Goal: Task Accomplishment & Management: Manage account settings

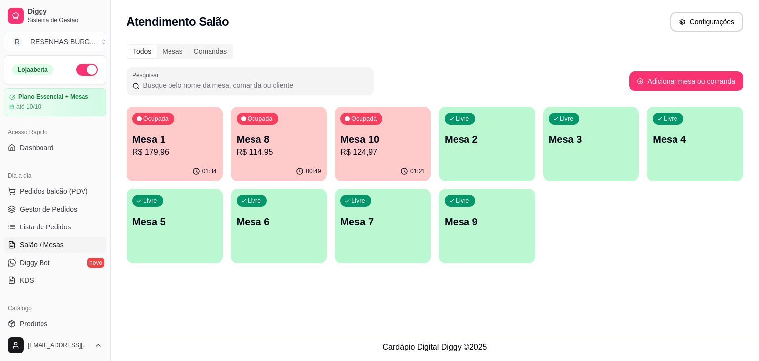
scroll to position [99, 0]
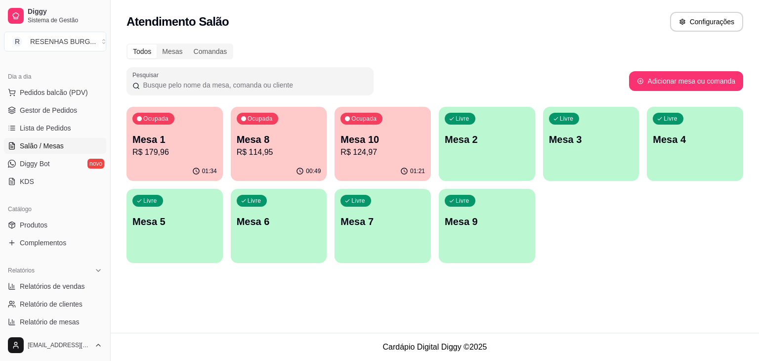
click at [407, 166] on div "01:21" at bounding box center [382, 171] width 96 height 19
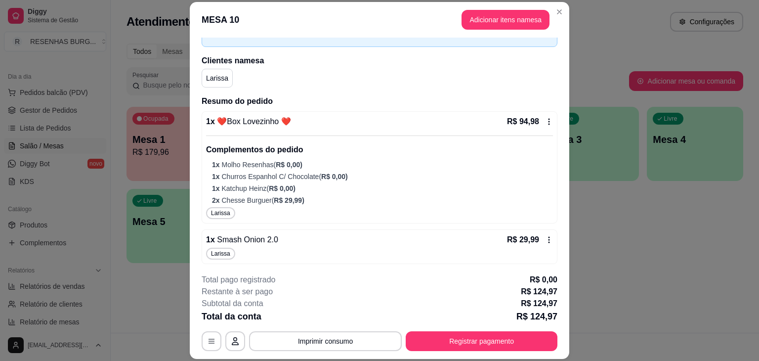
scroll to position [61, 0]
click at [450, 331] on div "**********" at bounding box center [380, 312] width 356 height 77
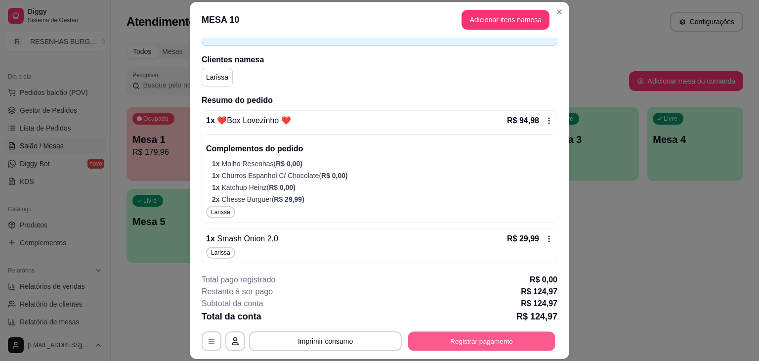
click at [459, 345] on button "Registrar pagamento" at bounding box center [481, 340] width 147 height 19
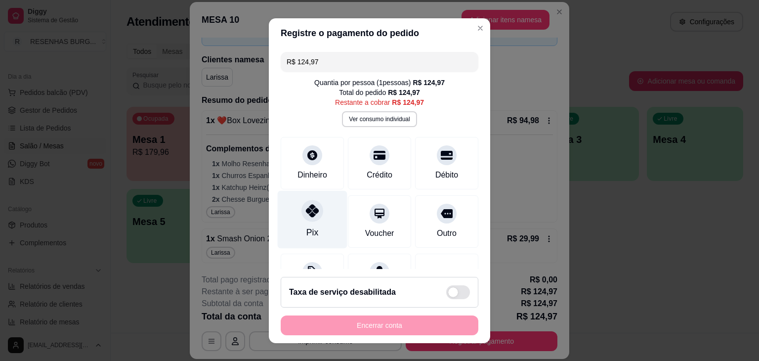
click at [306, 213] on icon at bounding box center [312, 210] width 13 height 13
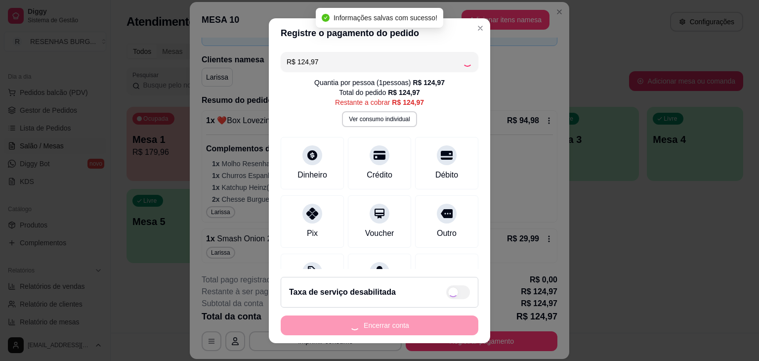
type input "R$ 0,00"
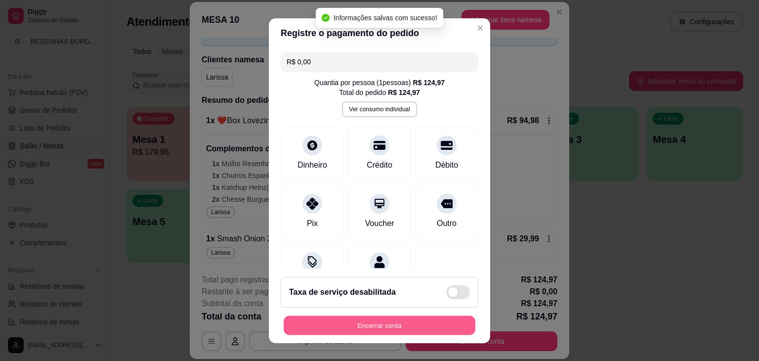
click at [427, 317] on button "Encerrar conta" at bounding box center [380, 324] width 192 height 19
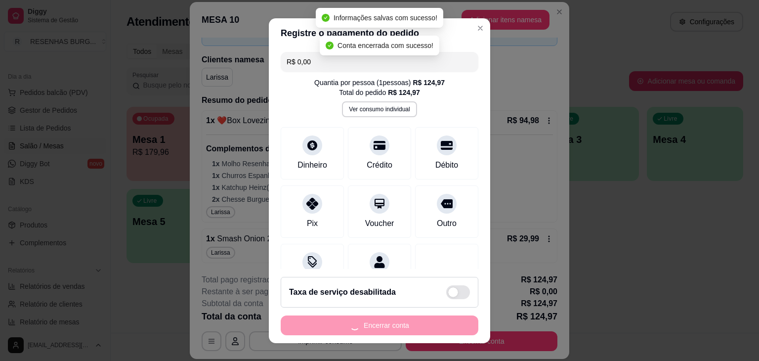
scroll to position [0, 0]
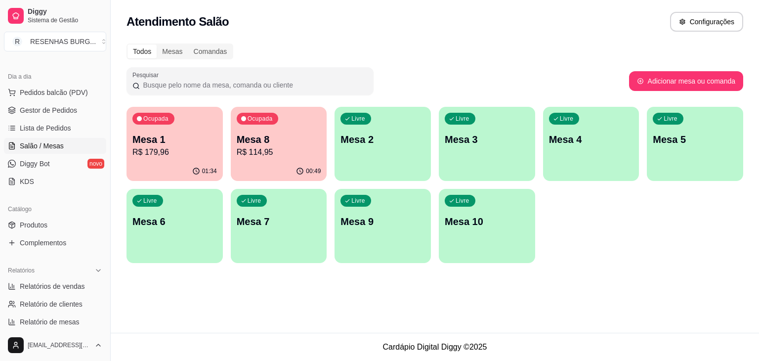
click at [277, 137] on p "Mesa 8" at bounding box center [279, 139] width 84 height 14
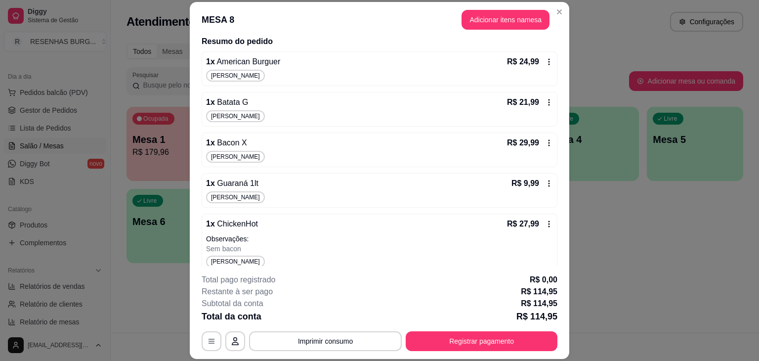
scroll to position [128, 0]
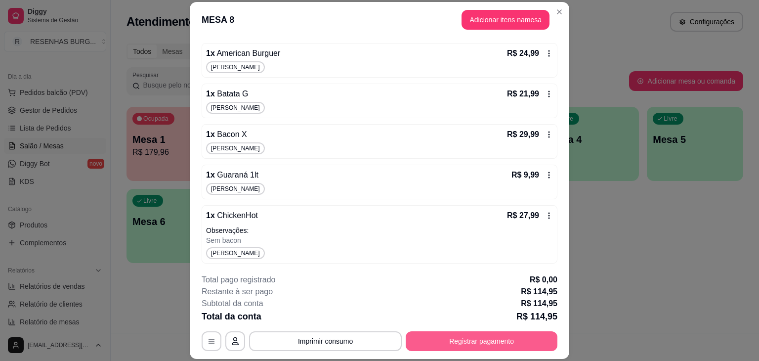
click at [446, 342] on button "Registrar pagamento" at bounding box center [482, 341] width 152 height 20
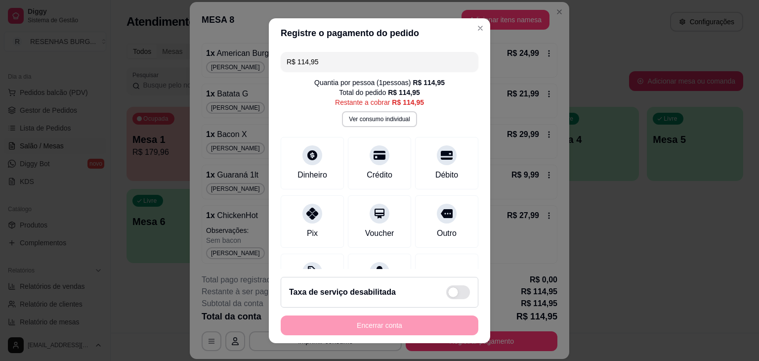
drag, startPoint x: 342, startPoint y: 60, endPoint x: 266, endPoint y: 67, distance: 75.9
click at [269, 67] on div "R$ 114,95 Quantia por pessoa ( 1 pessoas) R$ 114,95 Total do pedido R$ 114,95 R…" at bounding box center [379, 158] width 221 height 221
click at [372, 159] on div at bounding box center [380, 152] width 22 height 22
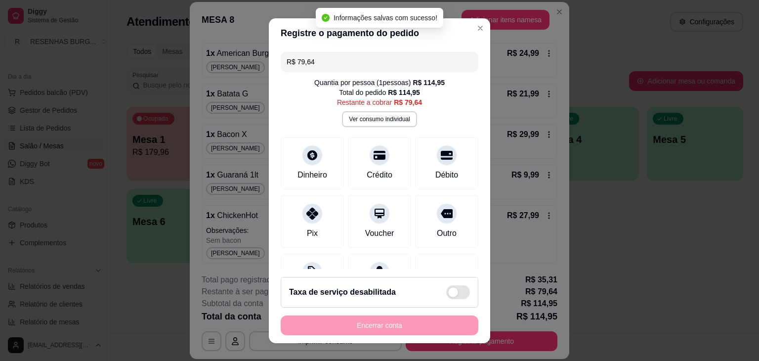
drag, startPoint x: 343, startPoint y: 64, endPoint x: 233, endPoint y: 73, distance: 110.1
click at [233, 73] on div "Registre o pagamento do pedido R$ 79,64 Quantia por pessoa ( 1 pessoas) R$ 114,…" at bounding box center [379, 180] width 759 height 361
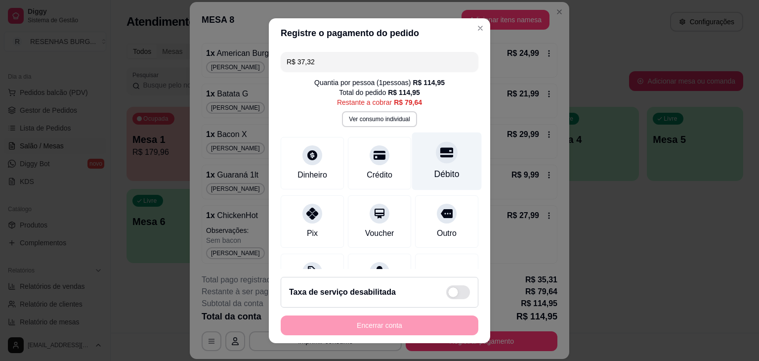
click at [424, 163] on div "Débito" at bounding box center [447, 161] width 70 height 58
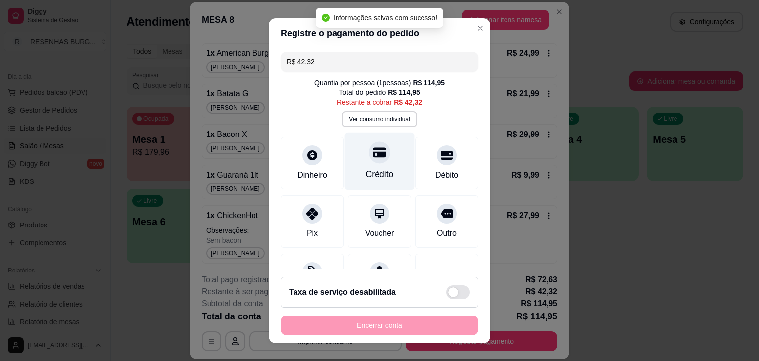
click at [377, 165] on div "Crédito" at bounding box center [380, 161] width 70 height 58
type input "R$ 0,00"
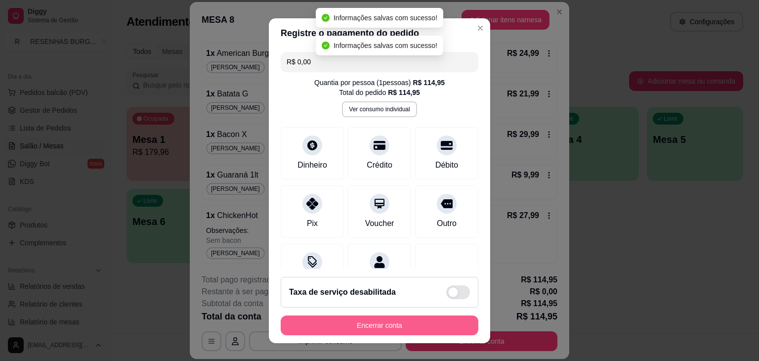
click at [404, 322] on button "Encerrar conta" at bounding box center [380, 325] width 198 height 20
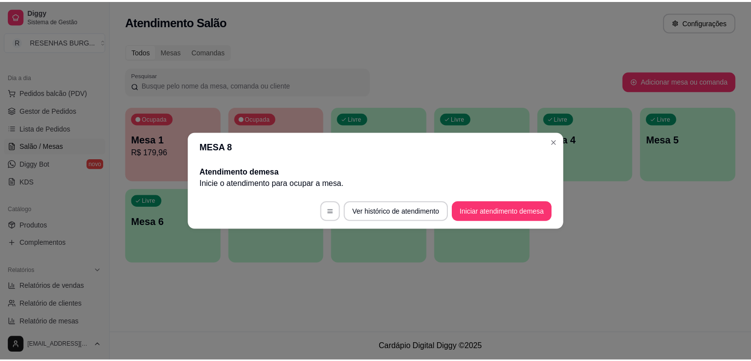
scroll to position [0, 0]
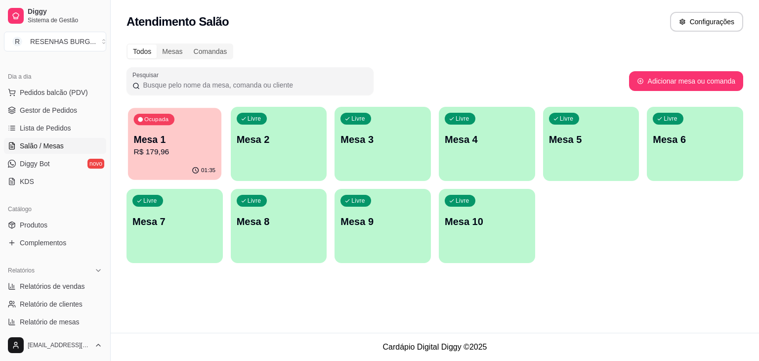
click at [180, 143] on p "Mesa 1" at bounding box center [175, 139] width 82 height 13
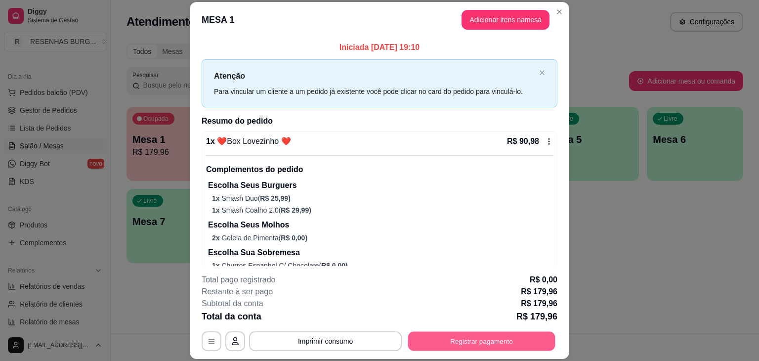
click at [435, 344] on button "Registrar pagamento" at bounding box center [481, 340] width 147 height 19
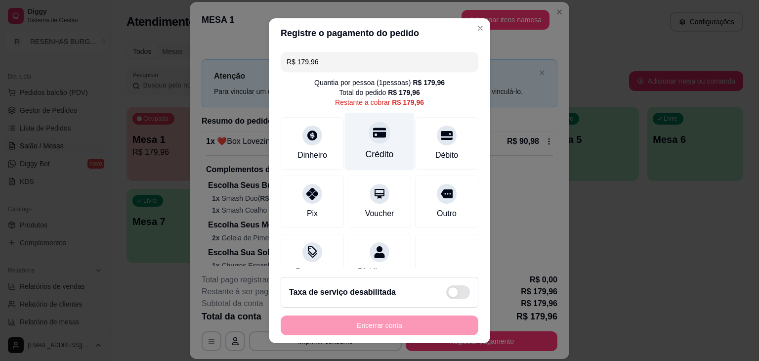
click at [357, 137] on div "Crédito" at bounding box center [380, 141] width 70 height 58
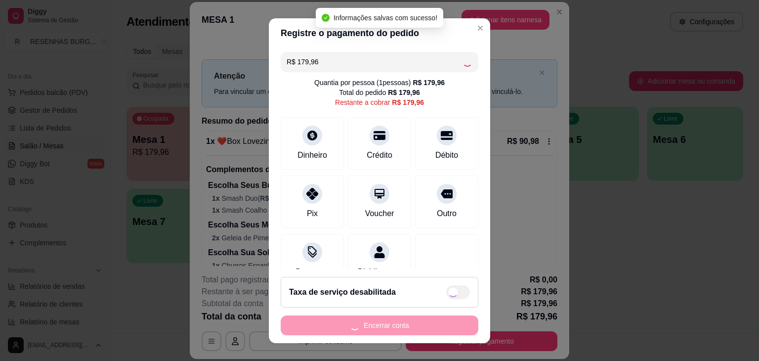
type input "R$ 0,00"
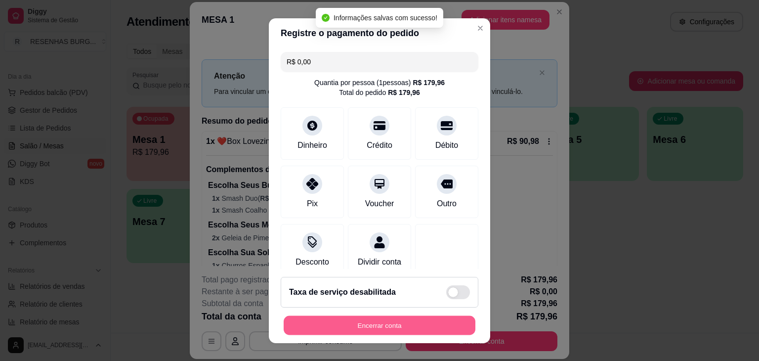
click at [394, 326] on button "Encerrar conta" at bounding box center [380, 324] width 192 height 19
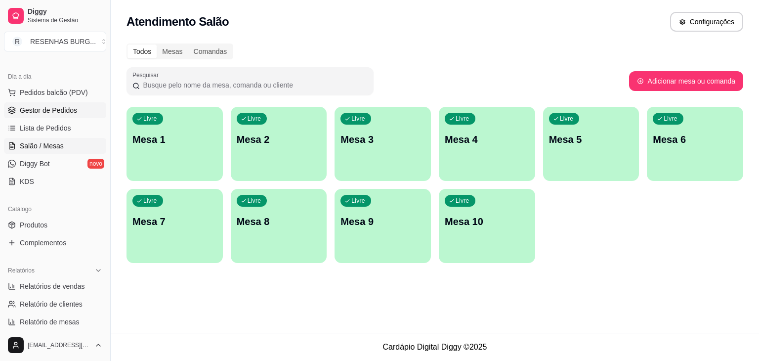
click at [89, 112] on link "Gestor de Pedidos" at bounding box center [55, 110] width 102 height 16
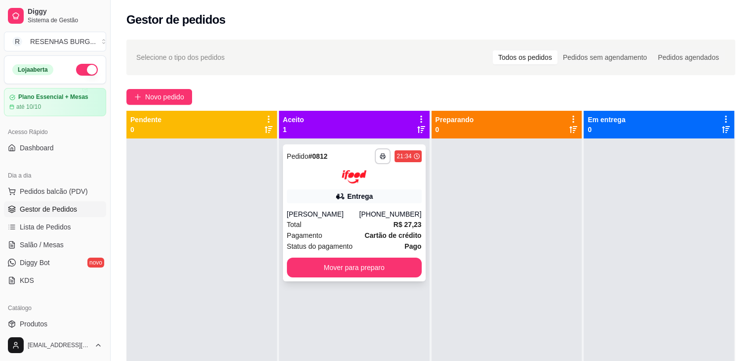
click at [327, 281] on div "**********" at bounding box center [354, 212] width 143 height 137
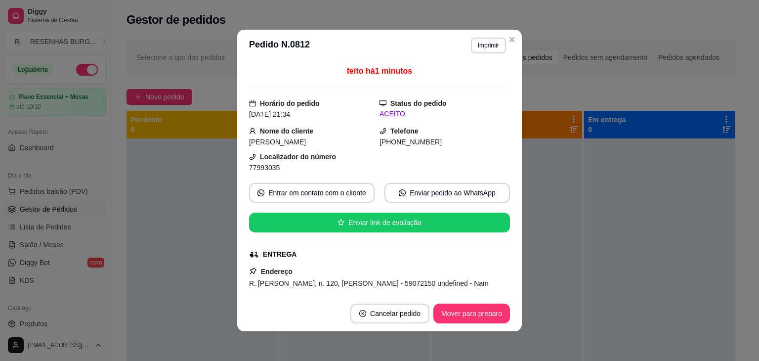
click at [517, 38] on header "**********" at bounding box center [379, 46] width 285 height 32
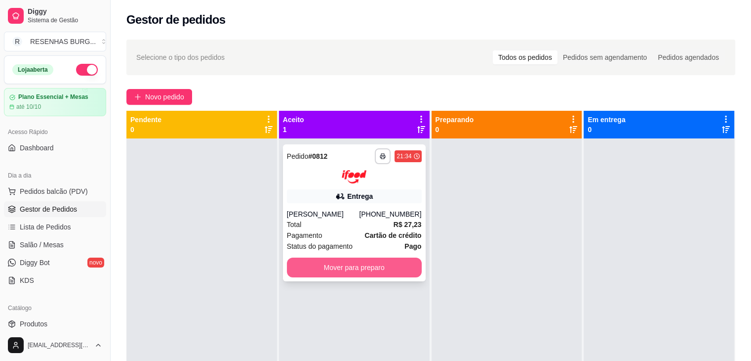
click at [344, 272] on button "Mover para preparo" at bounding box center [354, 267] width 135 height 20
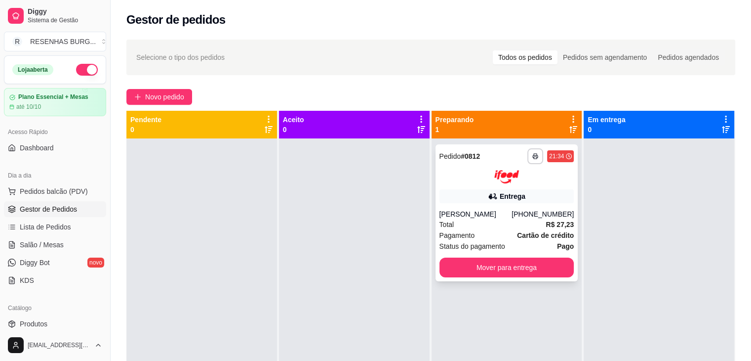
click at [480, 201] on div "Entrega" at bounding box center [507, 196] width 135 height 14
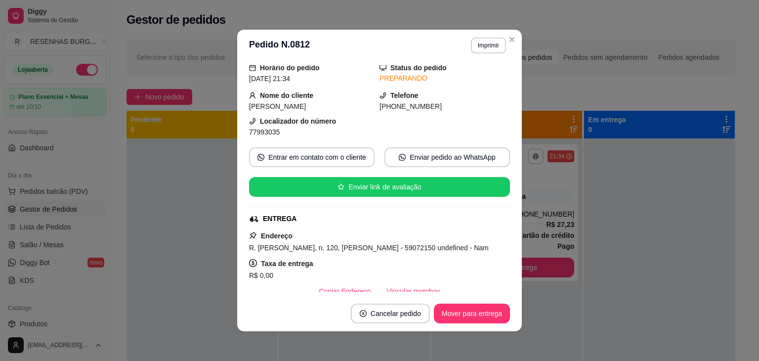
scroll to position [49, 0]
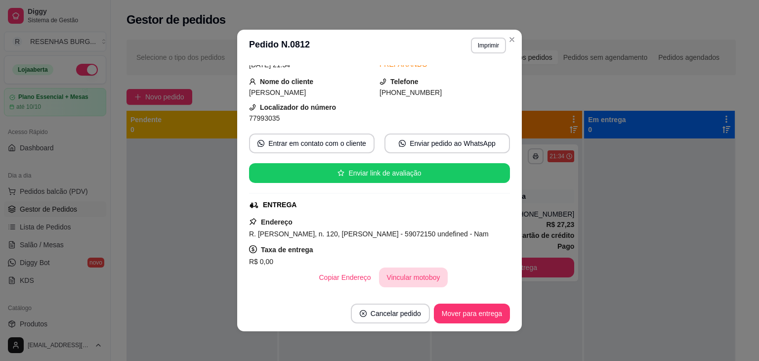
click at [403, 273] on button "Vincular motoboy" at bounding box center [413, 277] width 69 height 20
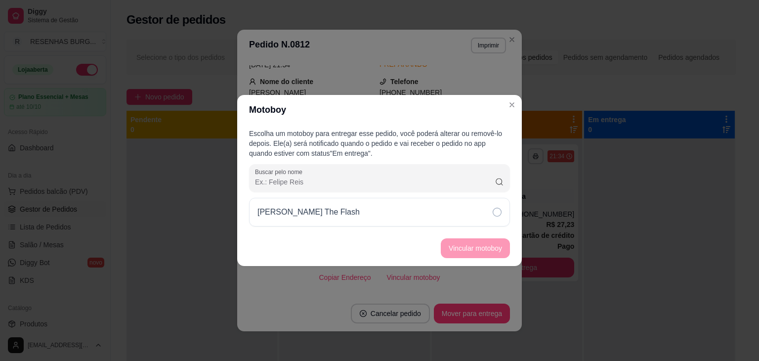
click at [491, 214] on div "[PERSON_NAME] The Flash" at bounding box center [379, 212] width 261 height 29
click at [488, 240] on button "Vincular motoboy" at bounding box center [475, 248] width 67 height 19
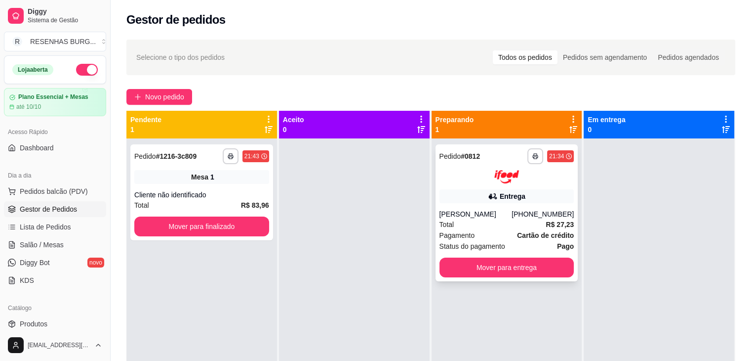
click at [504, 237] on div "Pagamento Cartão de crédito" at bounding box center [507, 235] width 135 height 11
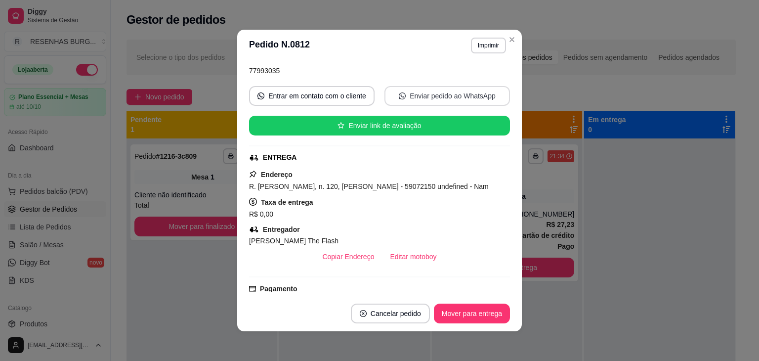
scroll to position [99, 0]
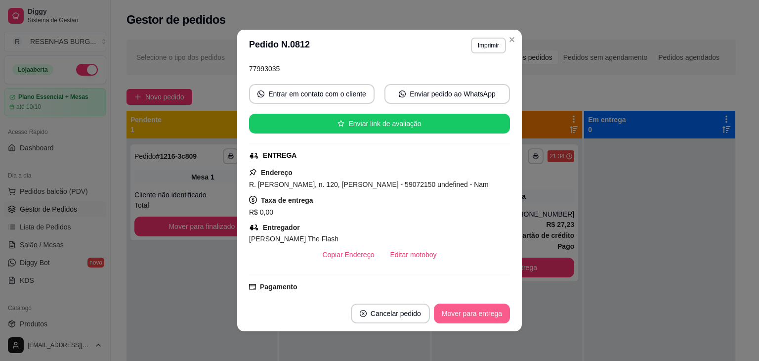
click at [484, 318] on button "Mover para entrega" at bounding box center [472, 313] width 76 height 20
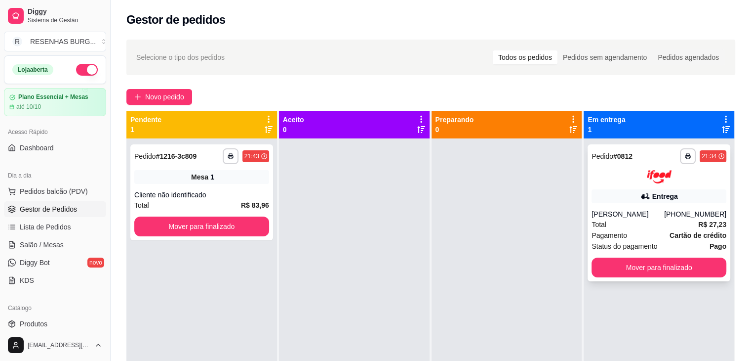
click at [621, 220] on div "Total R$ 27,23" at bounding box center [659, 224] width 135 height 11
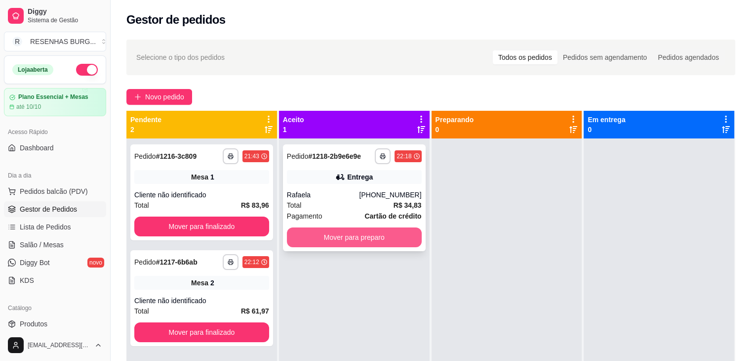
click at [356, 238] on button "Mover para preparo" at bounding box center [354, 237] width 135 height 20
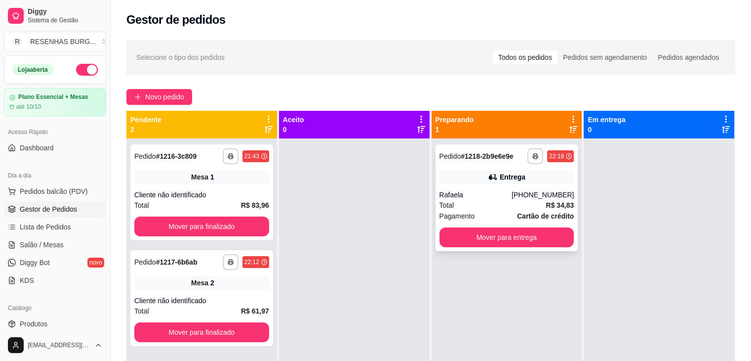
click at [471, 175] on div "Entrega" at bounding box center [507, 177] width 135 height 14
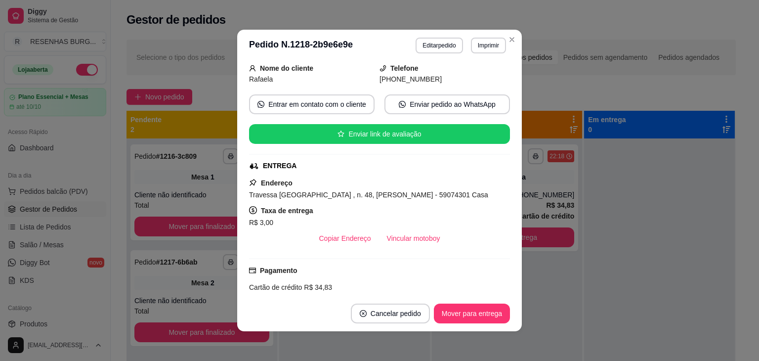
scroll to position [148, 0]
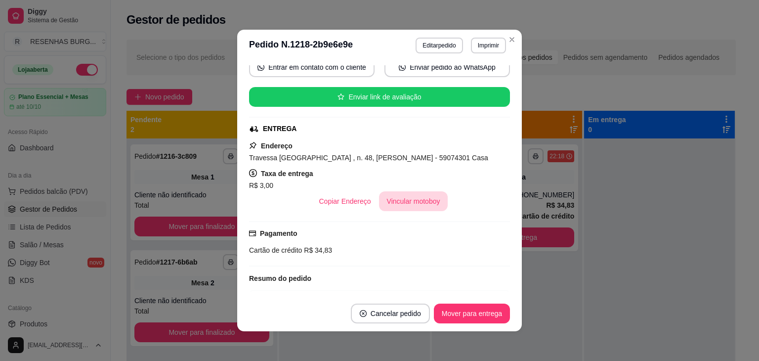
click at [394, 204] on button "Vincular motoboy" at bounding box center [413, 201] width 69 height 20
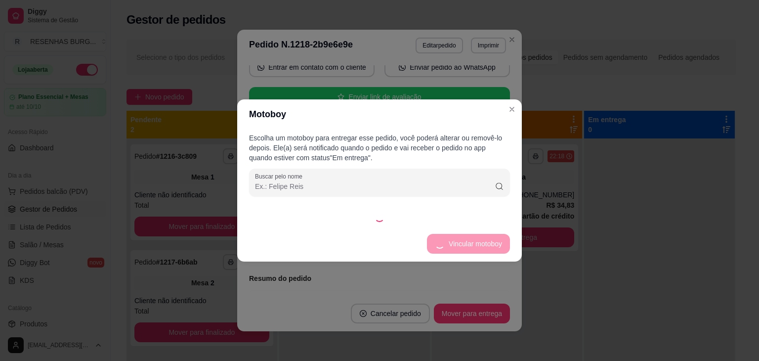
click at [489, 218] on div at bounding box center [379, 217] width 261 height 10
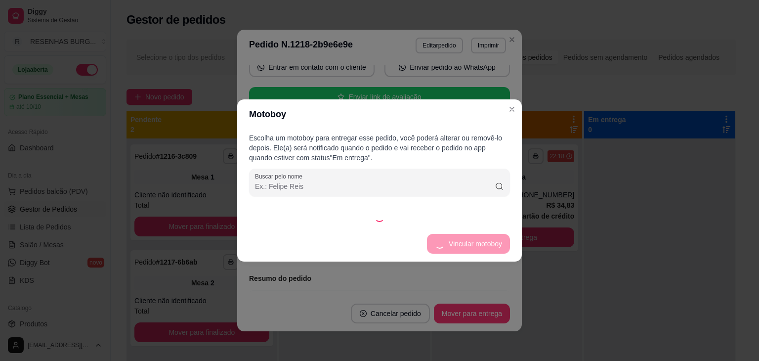
click at [489, 218] on div at bounding box center [379, 217] width 261 height 10
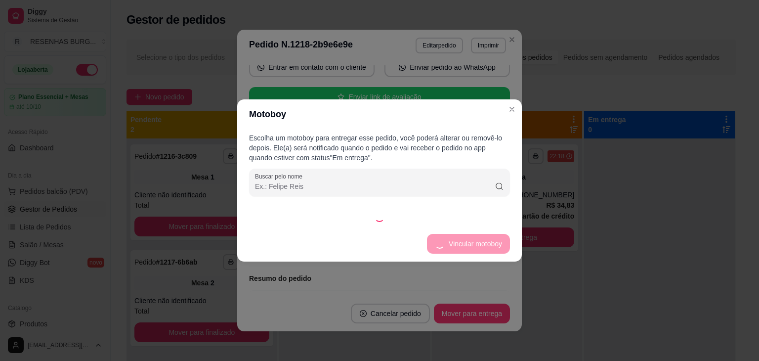
click at [489, 218] on div at bounding box center [379, 217] width 261 height 10
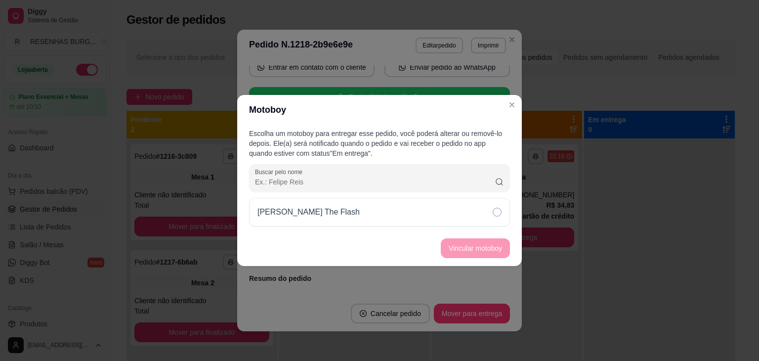
click at [489, 218] on div "[PERSON_NAME] The Flash" at bounding box center [379, 212] width 261 height 29
click at [493, 242] on button "Vincular motoboy" at bounding box center [475, 248] width 69 height 20
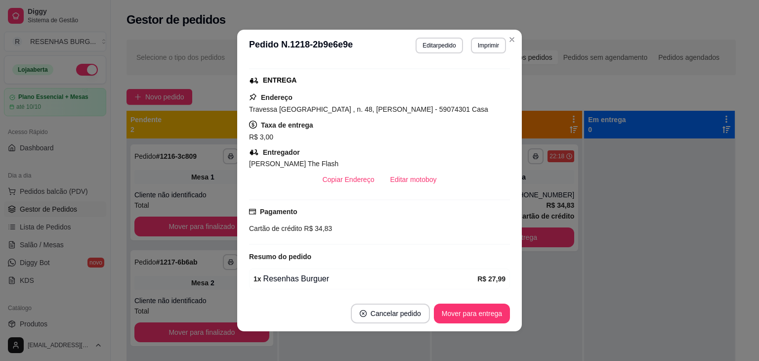
scroll to position [100, 0]
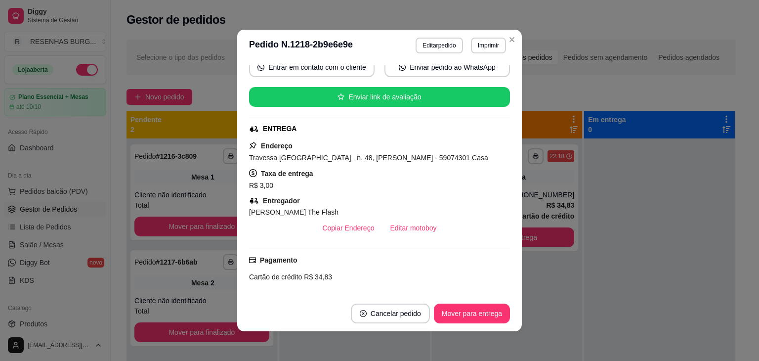
click at [513, 32] on header "**********" at bounding box center [379, 46] width 285 height 32
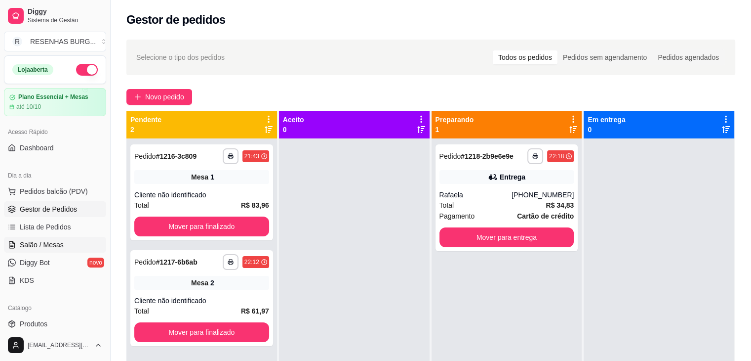
click at [52, 242] on span "Salão / Mesas" at bounding box center [42, 245] width 44 height 10
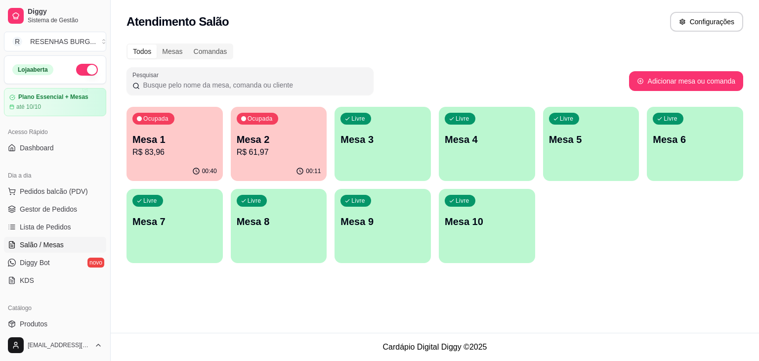
click at [167, 140] on p "Mesa 1" at bounding box center [174, 139] width 84 height 14
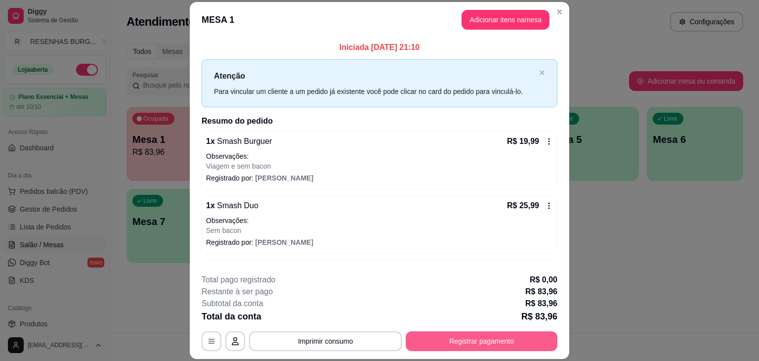
click at [496, 336] on button "Registrar pagamento" at bounding box center [482, 341] width 152 height 20
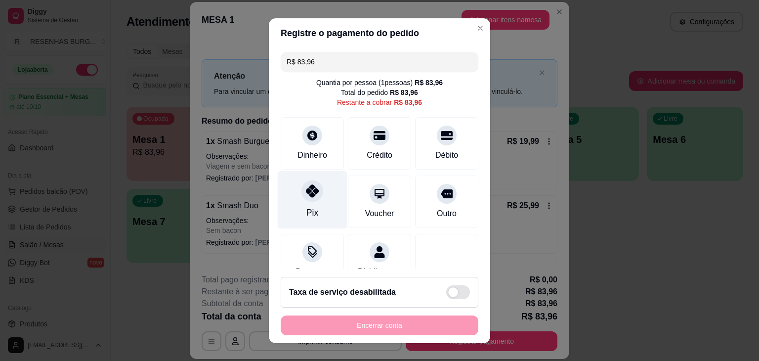
click at [316, 199] on div "Pix" at bounding box center [313, 199] width 70 height 58
type input "R$ 0,00"
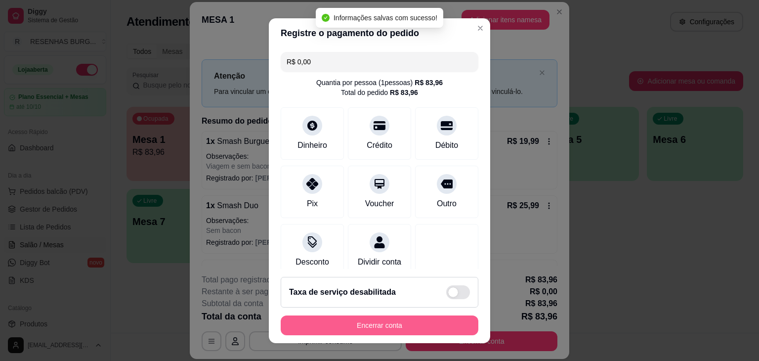
click at [372, 325] on button "Encerrar conta" at bounding box center [380, 325] width 198 height 20
click at [372, 325] on div "Encerrar conta" at bounding box center [380, 325] width 198 height 20
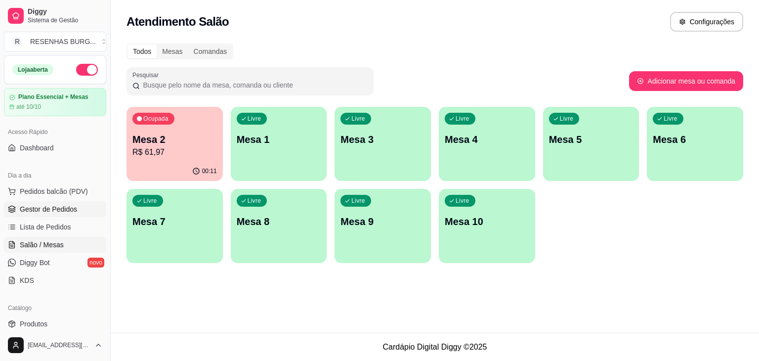
click at [50, 215] on link "Gestor de Pedidos" at bounding box center [55, 209] width 102 height 16
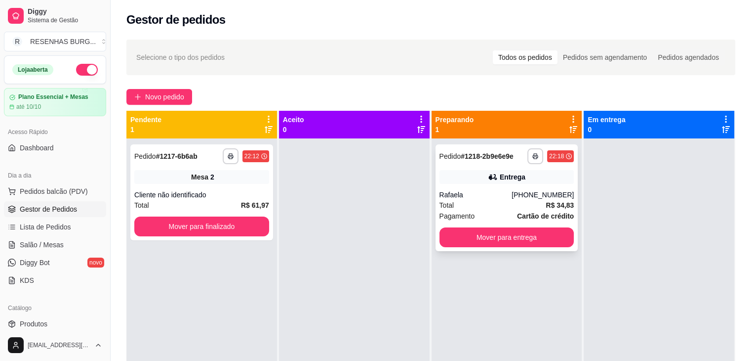
click at [503, 201] on div "Total R$ 34,83" at bounding box center [507, 205] width 135 height 11
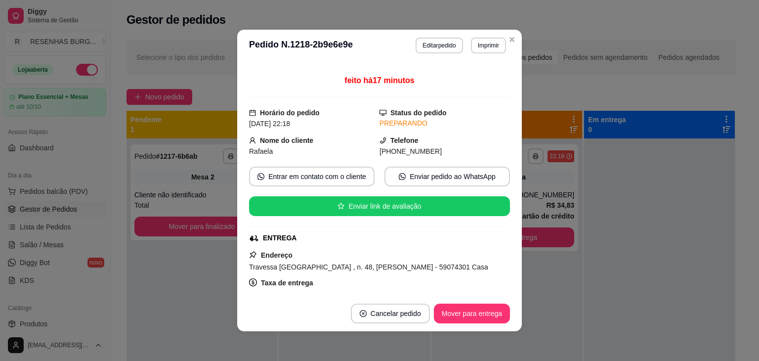
scroll to position [99, 0]
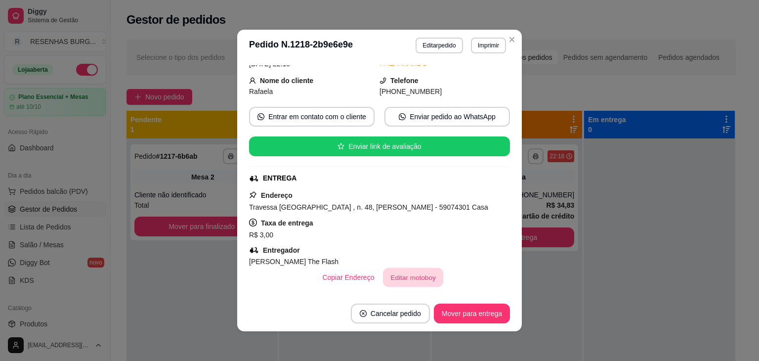
click at [415, 280] on button "Editar motoboy" at bounding box center [413, 277] width 60 height 19
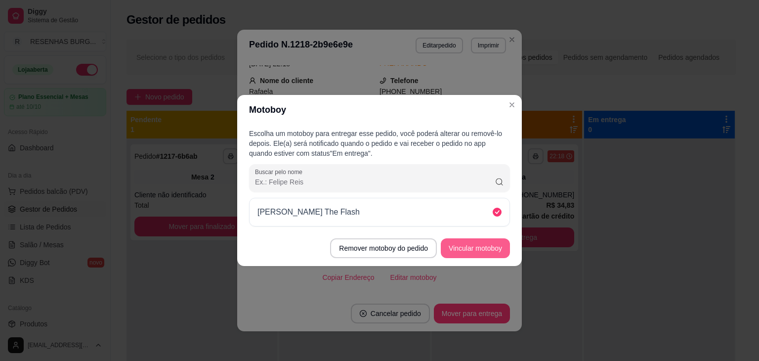
click at [486, 256] on button "Vincular motoboy" at bounding box center [475, 248] width 69 height 20
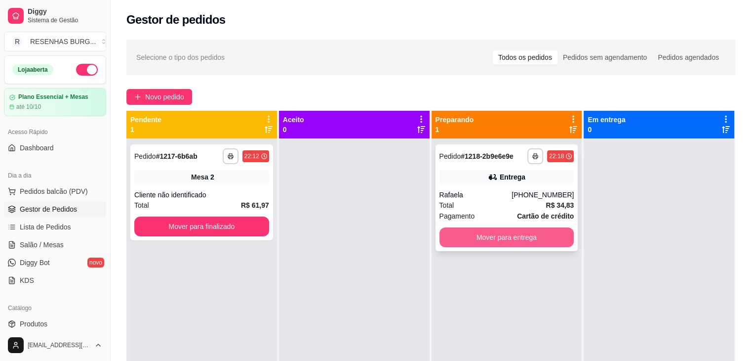
click at [512, 233] on button "Mover para entrega" at bounding box center [507, 237] width 135 height 20
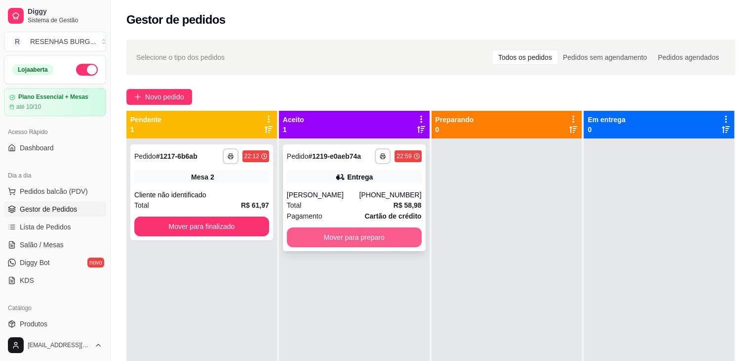
click at [329, 234] on button "Mover para preparo" at bounding box center [354, 237] width 135 height 20
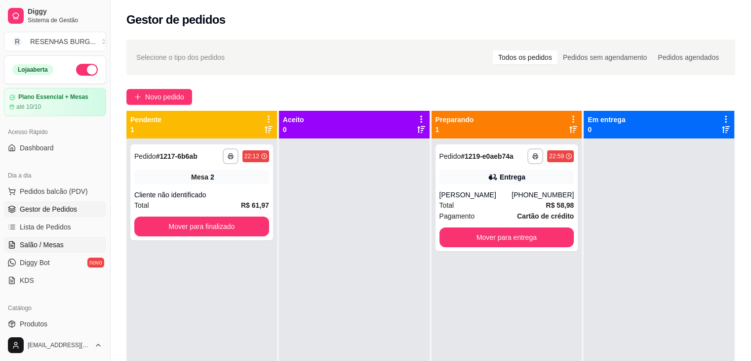
click at [48, 250] on link "Salão / Mesas" at bounding box center [55, 245] width 102 height 16
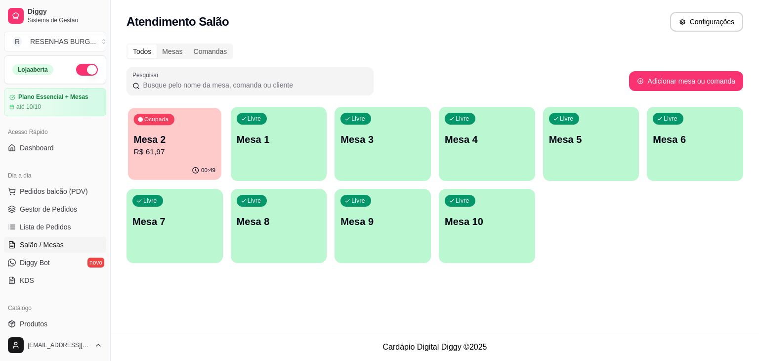
click at [180, 145] on p "Mesa 2" at bounding box center [175, 139] width 82 height 13
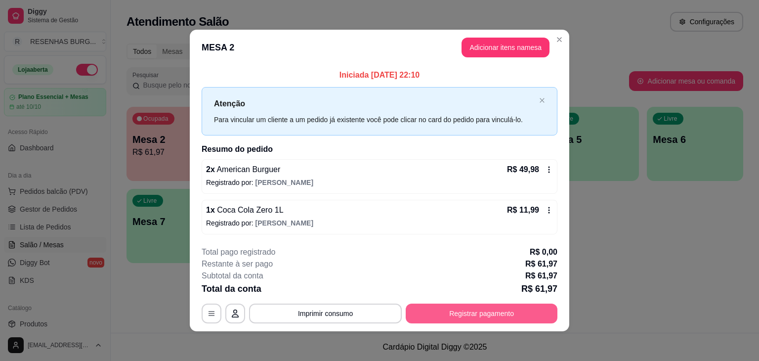
click at [481, 311] on button "Registrar pagamento" at bounding box center [482, 313] width 152 height 20
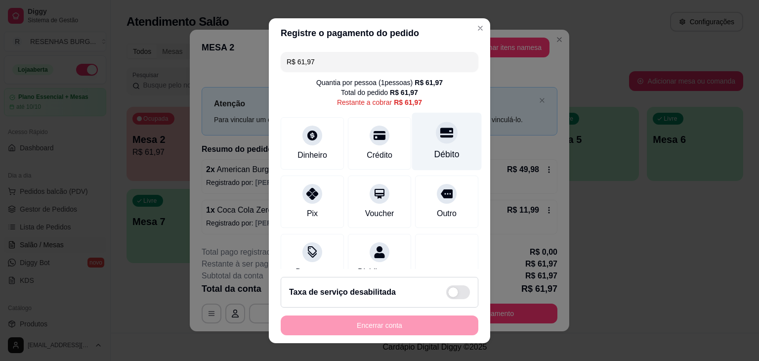
click at [417, 142] on div "Débito" at bounding box center [447, 141] width 70 height 58
type input "R$ 0,00"
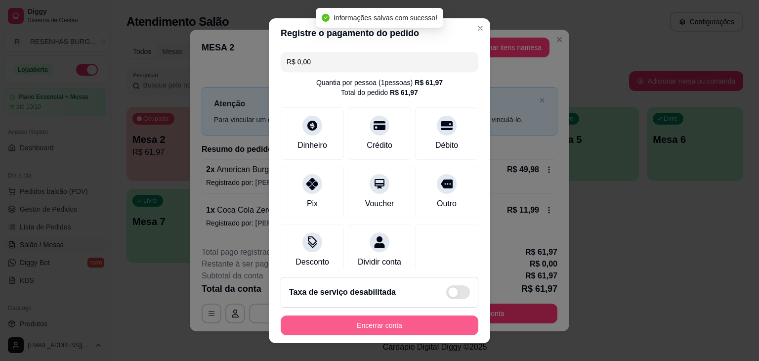
click at [397, 328] on button "Encerrar conta" at bounding box center [380, 325] width 198 height 20
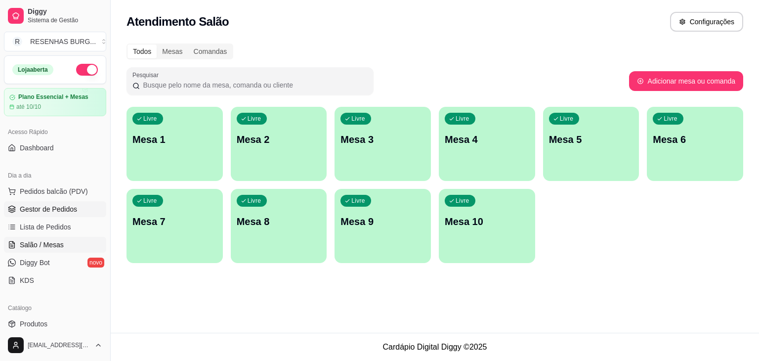
click at [63, 206] on span "Gestor de Pedidos" at bounding box center [48, 209] width 57 height 10
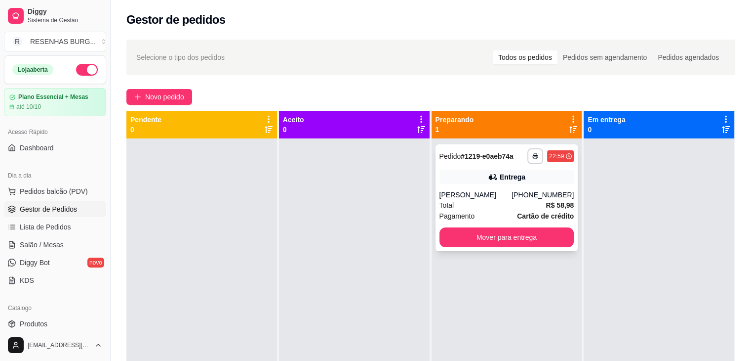
click at [506, 186] on div "**********" at bounding box center [507, 197] width 143 height 107
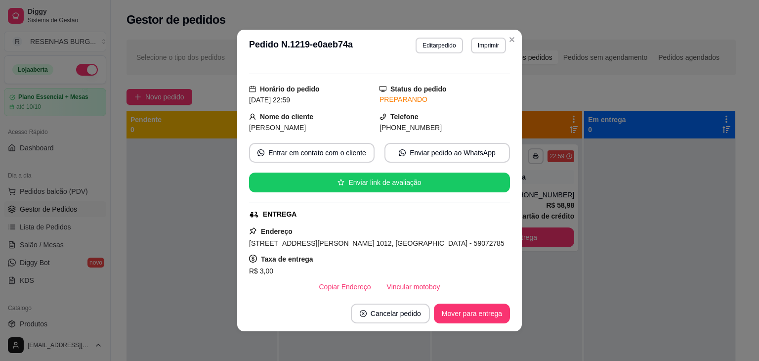
scroll to position [99, 0]
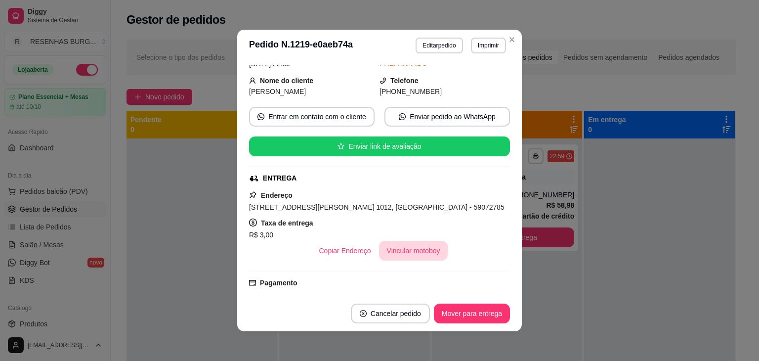
click at [403, 254] on button "Vincular motoboy" at bounding box center [413, 251] width 69 height 20
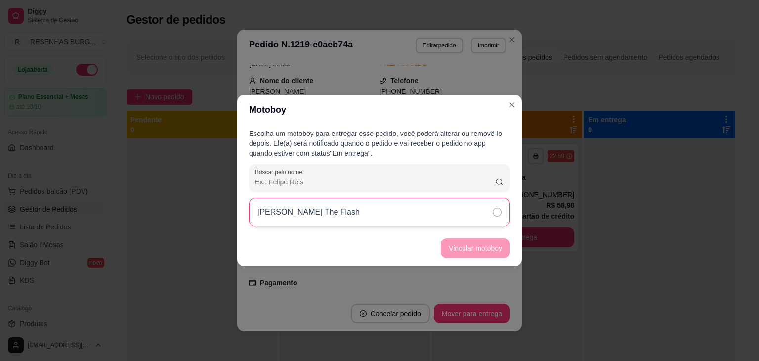
click at [498, 214] on icon at bounding box center [497, 211] width 9 height 9
click at [496, 247] on button "Vincular motoboy" at bounding box center [475, 248] width 69 height 20
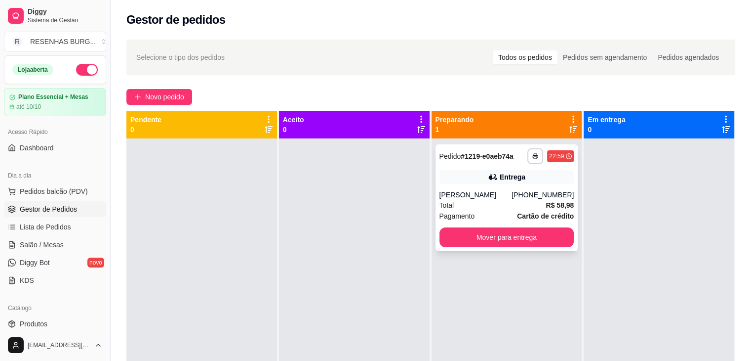
click at [497, 196] on div "[PERSON_NAME]" at bounding box center [476, 195] width 73 height 10
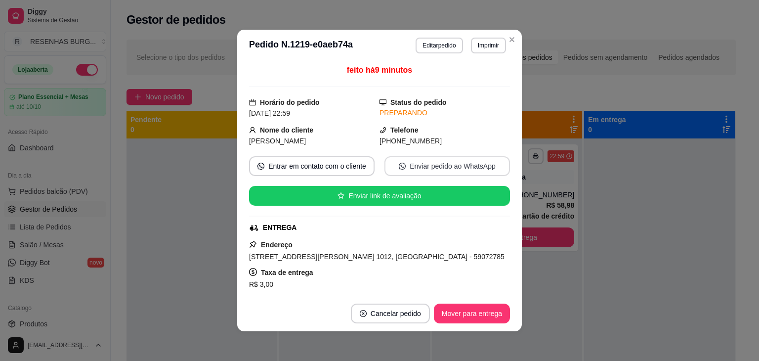
scroll to position [50, 0]
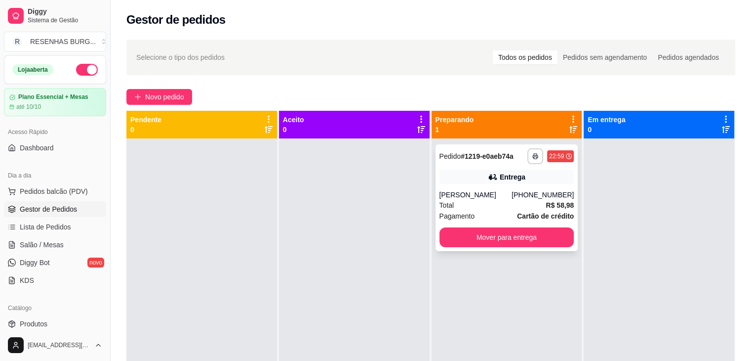
click at [503, 235] on button "Mover para entrega" at bounding box center [507, 237] width 135 height 20
click at [522, 242] on button "Mover para entrega" at bounding box center [507, 237] width 135 height 20
click at [530, 221] on div "**********" at bounding box center [507, 197] width 143 height 107
